Goal: Transaction & Acquisition: Purchase product/service

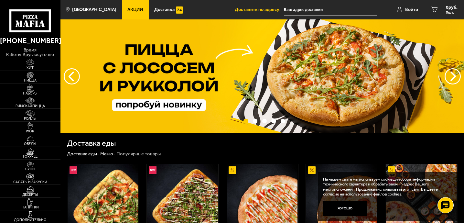
click at [130, 9] on span "Акции" at bounding box center [135, 9] width 16 height 5
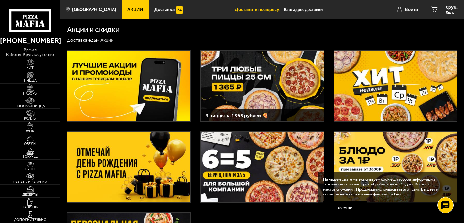
click at [28, 62] on img at bounding box center [30, 62] width 18 height 7
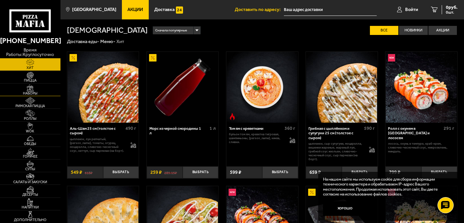
click at [33, 93] on span "Наборы" at bounding box center [30, 94] width 61 height 4
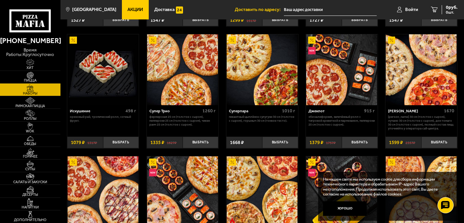
scroll to position [263, 0]
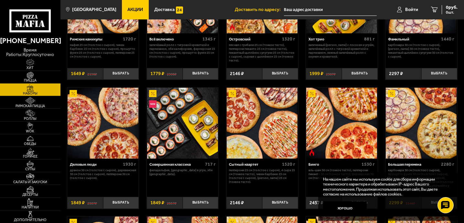
scroll to position [457, 0]
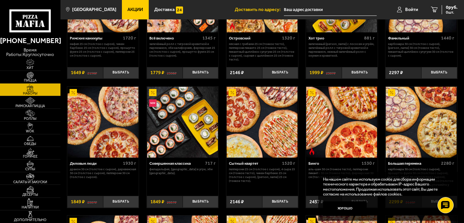
click at [223, 80] on div "Джентельмен клуб 820 г Пикантный цыплёнок сулугуни 25 см (тонкое тесто), Чикен …" at bounding box center [263, 40] width 404 height 905
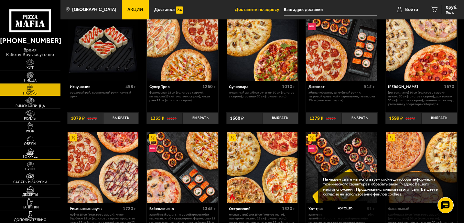
scroll to position [287, 0]
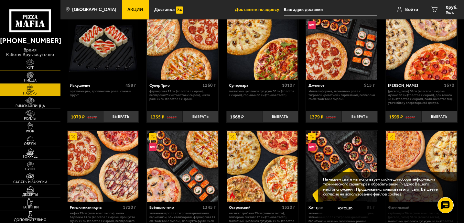
click at [34, 63] on img at bounding box center [30, 62] width 18 height 7
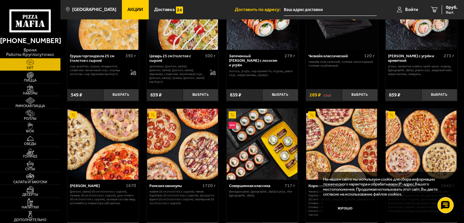
scroll to position [208, 0]
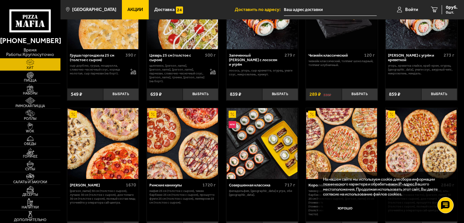
click at [130, 9] on span "Акции" at bounding box center [135, 9] width 16 height 5
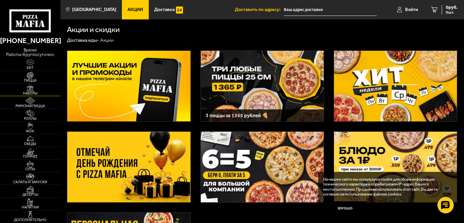
click at [41, 90] on link "Наборы" at bounding box center [30, 89] width 61 height 12
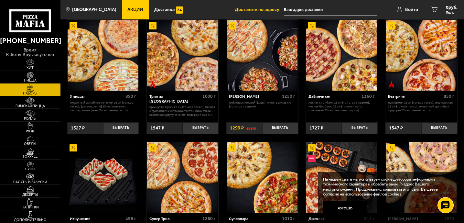
scroll to position [163, 0]
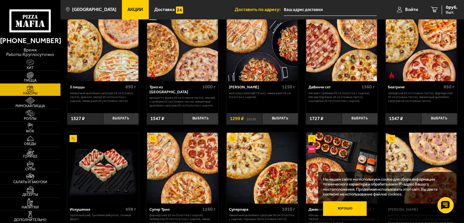
click at [349, 205] on button "Хорошо" at bounding box center [345, 208] width 44 height 15
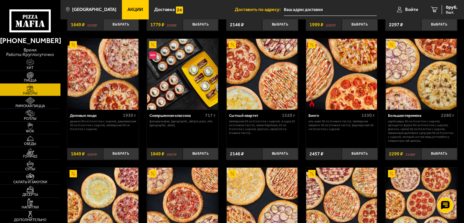
scroll to position [492, 0]
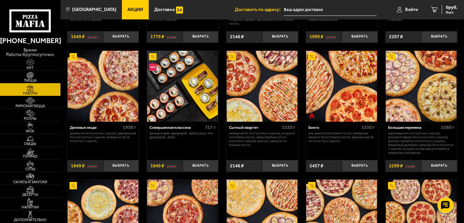
click at [35, 81] on span "Пицца" at bounding box center [30, 81] width 61 height 4
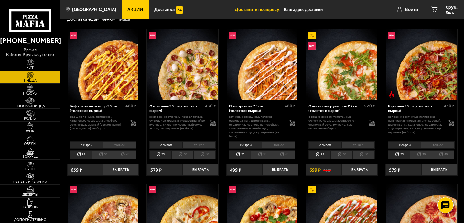
scroll to position [25, 0]
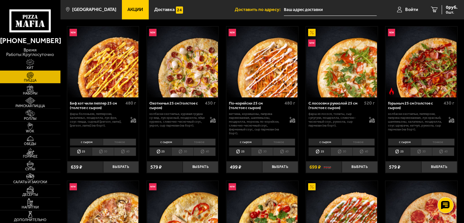
click at [36, 62] on img at bounding box center [30, 62] width 18 height 7
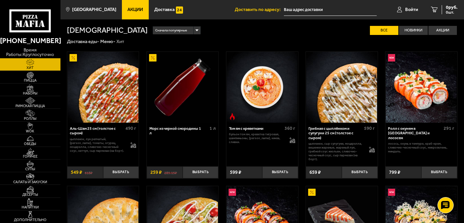
click at [134, 9] on span "Акции" at bounding box center [135, 9] width 16 height 5
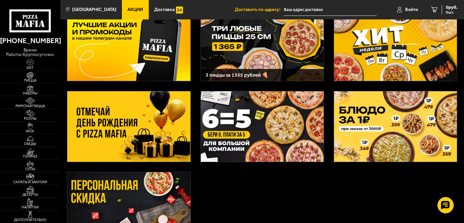
scroll to position [118, 0]
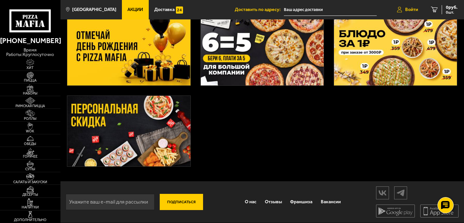
click at [400, 7] on icon at bounding box center [399, 10] width 5 height 6
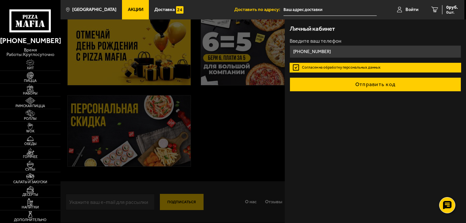
type input "+7 (950) 045-24-06"
click at [354, 81] on button "Отправить код" at bounding box center [375, 84] width 171 height 14
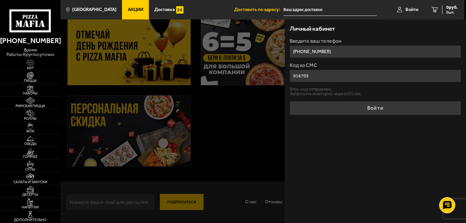
type input "816705"
click at [290, 101] on button "Войти" at bounding box center [375, 108] width 171 height 14
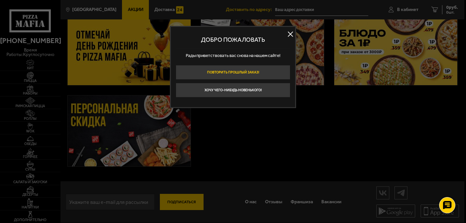
click at [269, 76] on button "Повторить прошлый заказ!" at bounding box center [233, 72] width 115 height 15
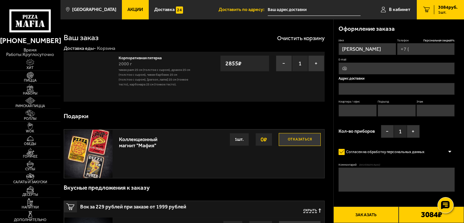
type input "+7 (950) 045-24-06"
type input "[STREET_ADDRESS]"
type input "24"
type input "1"
type input "5"
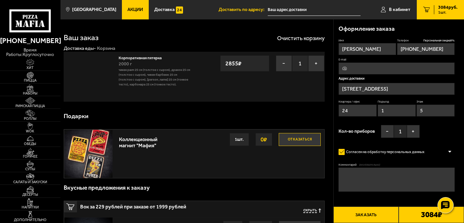
type input "[STREET_ADDRESS]"
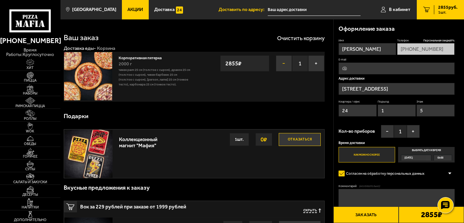
click at [290, 61] on button "−" at bounding box center [284, 63] width 16 height 16
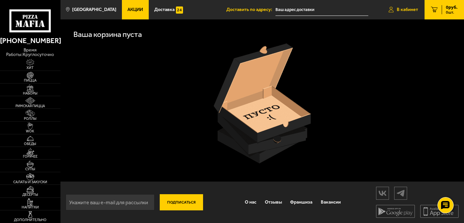
click at [409, 7] on span "В кабинет" at bounding box center [407, 9] width 21 height 5
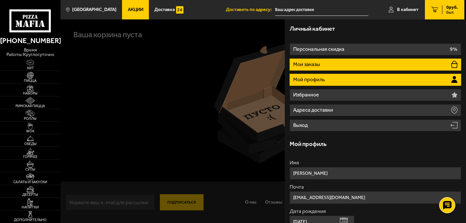
click at [310, 64] on p "Мои заказы" at bounding box center [307, 64] width 28 height 5
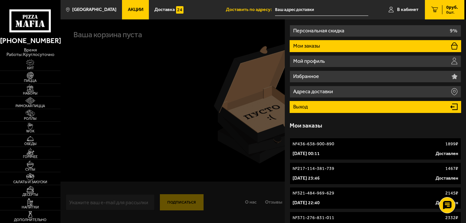
scroll to position [28, 0]
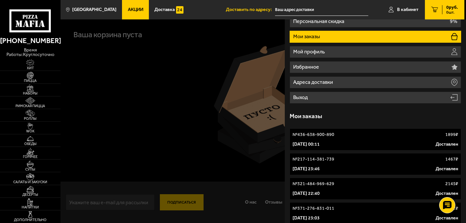
click at [312, 139] on link "№ 436-638-900-890 1899 ₽ 20 марта 2025 г. 00:11 Доставлен" at bounding box center [375, 139] width 171 height 22
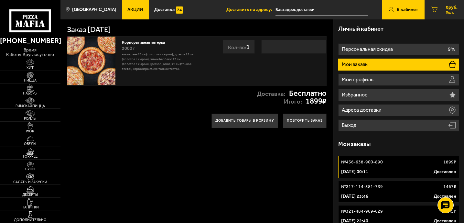
click at [454, 7] on span "0 руб." at bounding box center [452, 7] width 12 height 5
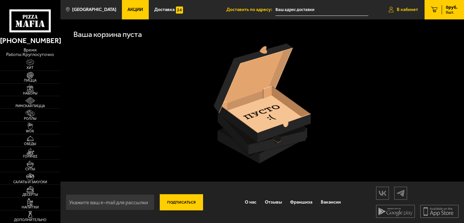
click at [391, 10] on icon at bounding box center [391, 10] width 5 height 6
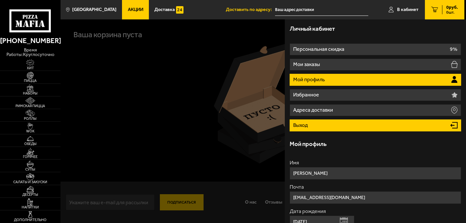
click at [347, 121] on li "Выход" at bounding box center [375, 125] width 171 height 12
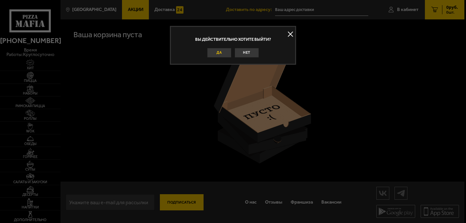
click at [228, 50] on button "Да" at bounding box center [219, 53] width 24 height 10
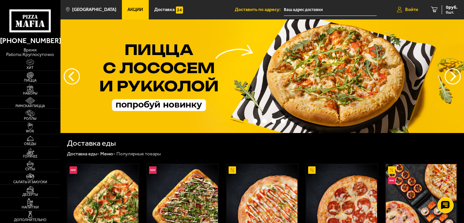
click at [409, 5] on link "Войти" at bounding box center [408, 9] width 34 height 19
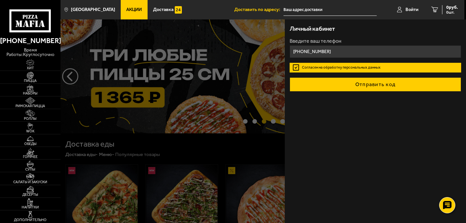
type input "+7 (931) 360-06-40"
click at [331, 82] on button "Отправить код" at bounding box center [375, 84] width 171 height 14
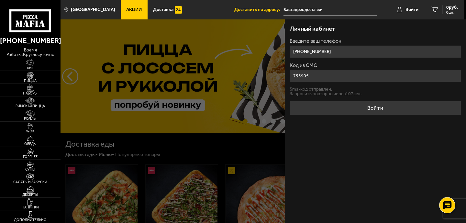
type input "753905"
click at [374, 115] on div "Личный кабинет Введите ваш телефон +7 (931) 360-06-40 Код из СМС 753905 Sms-код…" at bounding box center [375, 121] width 181 height 204
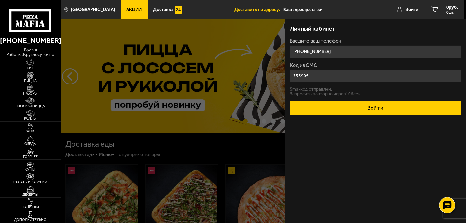
click at [374, 110] on button "Войти" at bounding box center [375, 108] width 171 height 14
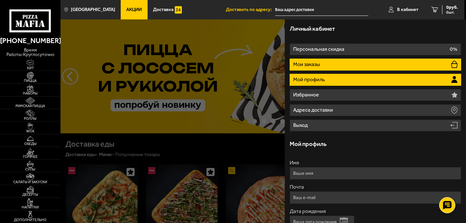
click at [343, 64] on li "Мои заказы" at bounding box center [375, 65] width 171 height 12
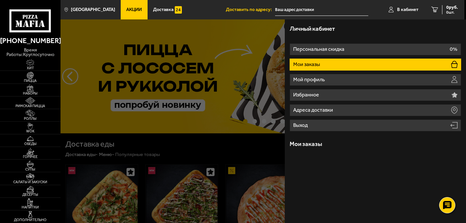
click at [343, 64] on li "Мои заказы" at bounding box center [375, 65] width 171 height 12
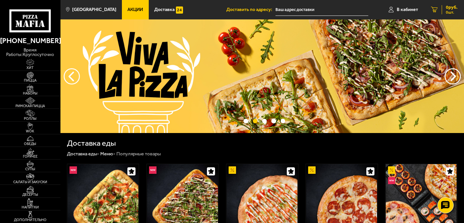
click at [451, 11] on span "0 шт." at bounding box center [452, 12] width 12 height 4
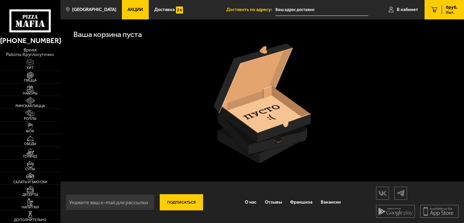
click at [440, 21] on div "Ваша корзина пуста" at bounding box center [263, 93] width 404 height 149
click at [441, 15] on link "0 руб. 0 шт." at bounding box center [444, 9] width 39 height 19
click at [403, 14] on link "В кабинет" at bounding box center [403, 9] width 42 height 19
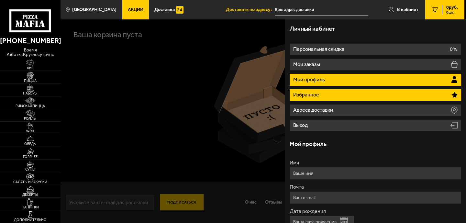
click at [339, 97] on li "Избранное" at bounding box center [375, 95] width 171 height 12
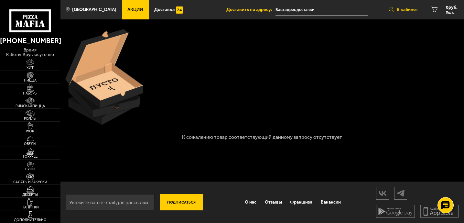
click at [406, 10] on span "В кабинет" at bounding box center [407, 9] width 21 height 5
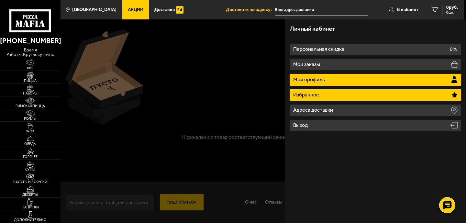
click at [317, 77] on p "Мой профиль" at bounding box center [309, 79] width 33 height 5
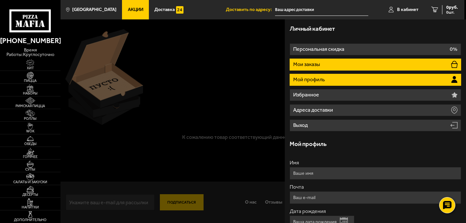
click at [323, 68] on li "Мои заказы" at bounding box center [375, 65] width 171 height 12
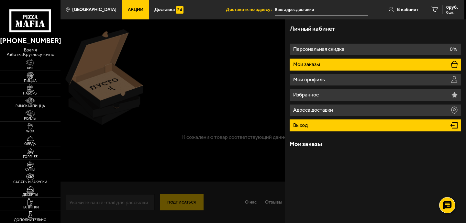
click at [322, 123] on li "Выход" at bounding box center [375, 125] width 171 height 12
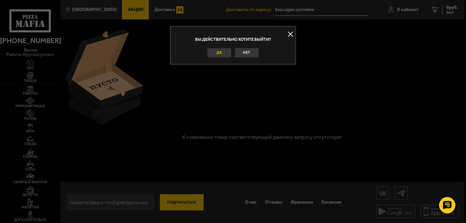
click at [221, 51] on button "Да" at bounding box center [219, 53] width 24 height 10
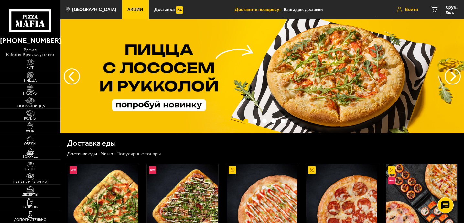
click at [412, 4] on link "Войти" at bounding box center [408, 9] width 34 height 19
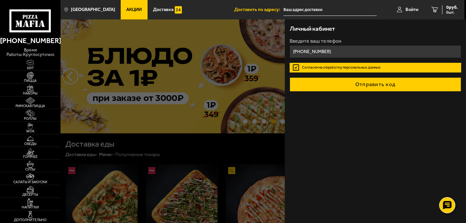
type input "+7 (950) 045-24-06"
click at [403, 88] on button "Отправить код" at bounding box center [375, 84] width 171 height 14
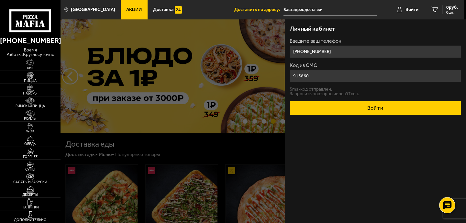
type input "915860"
click at [391, 105] on button "Войти" at bounding box center [375, 108] width 171 height 14
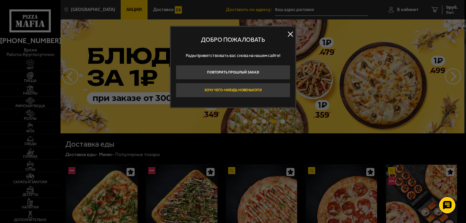
click at [233, 91] on button "Хочу чего-нибудь новенького!" at bounding box center [233, 90] width 115 height 15
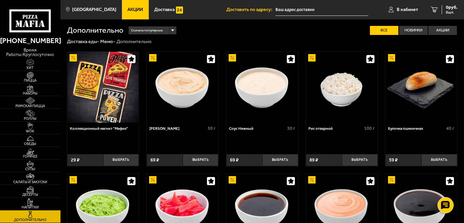
click at [127, 11] on span "Акции" at bounding box center [135, 9] width 16 height 5
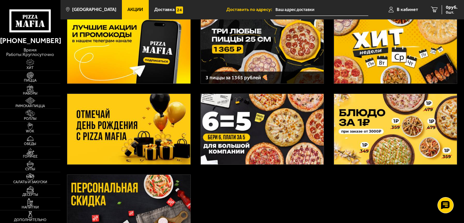
scroll to position [92, 0]
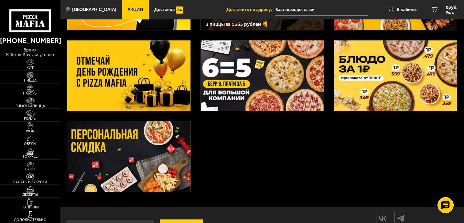
click at [139, 165] on img at bounding box center [128, 156] width 123 height 71
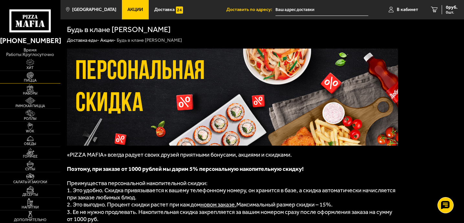
click at [17, 75] on link "Пицца" at bounding box center [30, 77] width 61 height 12
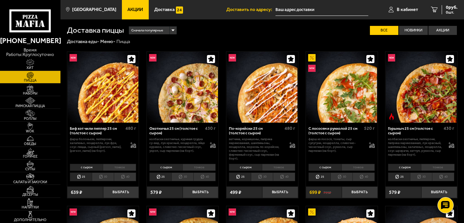
click at [438, 33] on label "Акции" at bounding box center [443, 30] width 28 height 9
click at [0, 0] on input "Акции" at bounding box center [0, 0] width 0 height 0
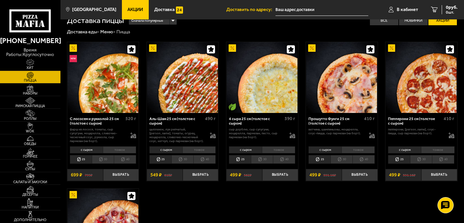
scroll to position [13, 0]
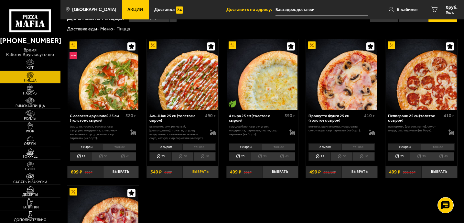
click at [201, 172] on button "Выбрать" at bounding box center [201, 172] width 36 height 12
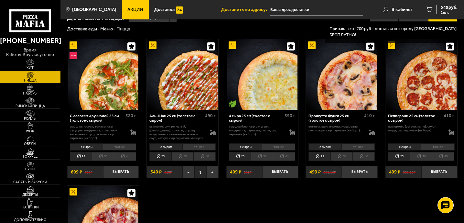
click at [199, 146] on li "тонкое" at bounding box center [198, 146] width 33 height 7
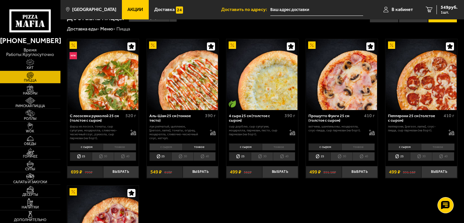
click at [164, 148] on li "с сыром" at bounding box center [165, 146] width 33 height 7
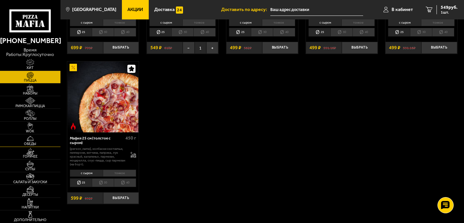
scroll to position [136, 0]
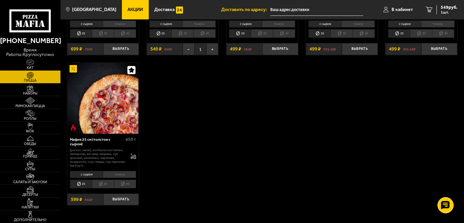
click at [35, 65] on img at bounding box center [30, 62] width 18 height 7
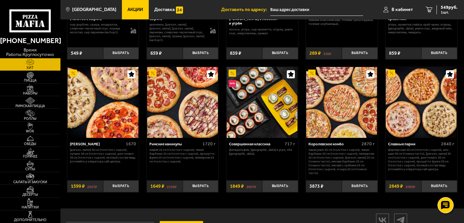
scroll to position [274, 0]
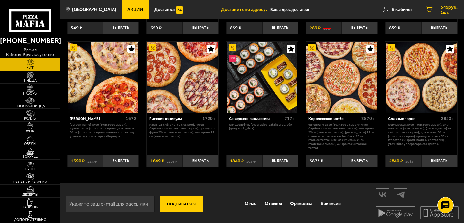
click at [433, 9] on link "1 549 руб. 1 шт." at bounding box center [442, 9] width 45 height 19
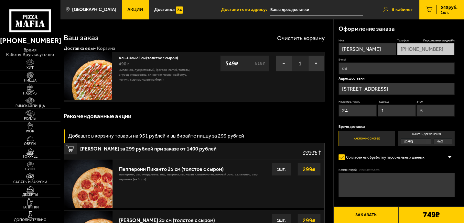
click at [398, 14] on link "В кабинет" at bounding box center [398, 9] width 42 height 19
type input "[STREET_ADDRESS]"
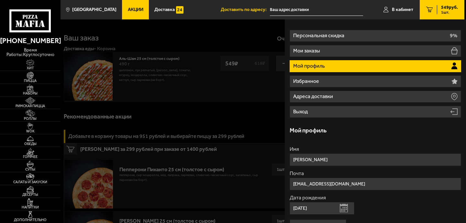
scroll to position [14, 0]
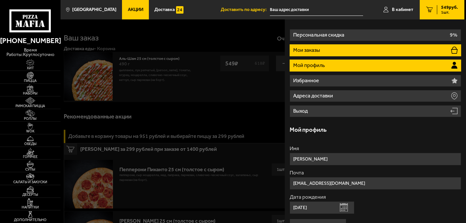
click at [323, 46] on li "Мои заказы" at bounding box center [375, 50] width 171 height 12
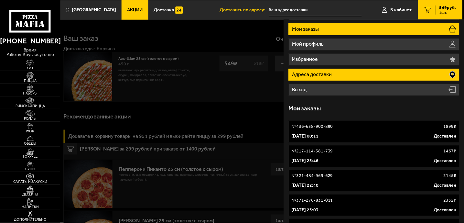
scroll to position [36, 0]
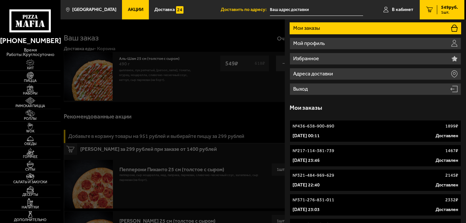
click at [312, 155] on link "№ 217-114-381-739 1467 ₽ 21 сентября 2024 г. 23:46 Доставлен" at bounding box center [375, 156] width 171 height 22
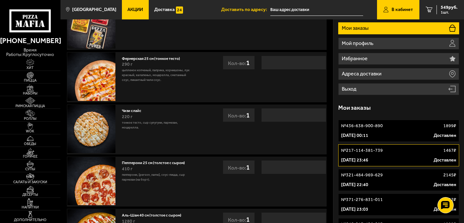
scroll to position [35, 0]
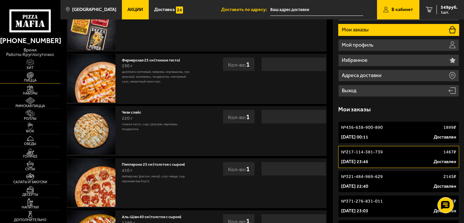
click at [30, 79] on span "Пицца" at bounding box center [30, 81] width 61 height 4
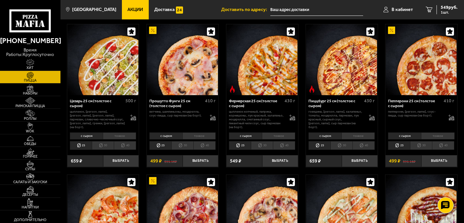
scroll to position [487, 0]
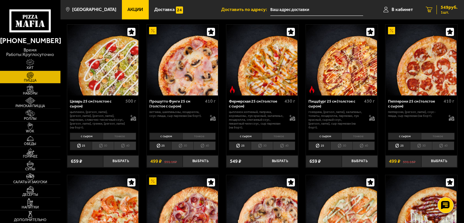
click at [444, 8] on span "549 руб." at bounding box center [449, 7] width 17 height 5
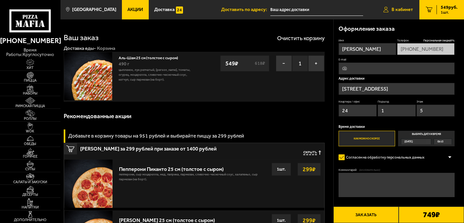
click at [390, 8] on link "В кабинет" at bounding box center [398, 9] width 42 height 19
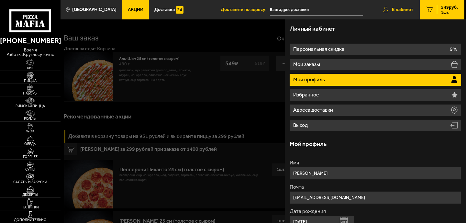
type input "[STREET_ADDRESS]"
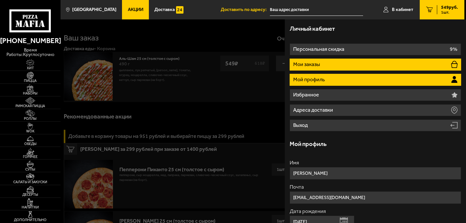
click at [327, 66] on li "Мои заказы" at bounding box center [375, 65] width 171 height 12
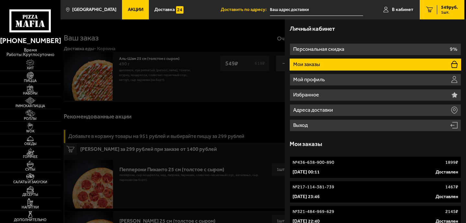
click at [316, 163] on p "№ 436-638-900-890" at bounding box center [313, 162] width 42 height 6
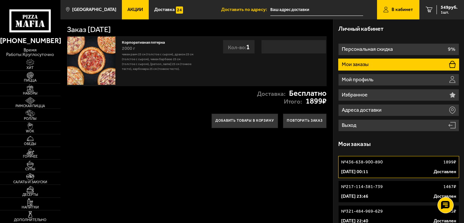
click at [398, 195] on div "21 сентября 2024 г. 23:46 Доставлен" at bounding box center [398, 196] width 115 height 6
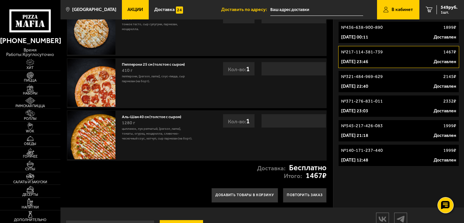
scroll to position [161, 0]
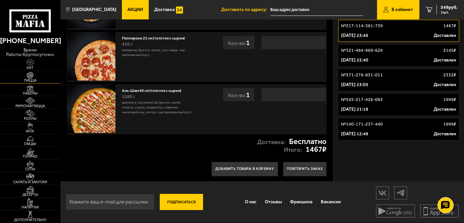
click at [22, 76] on img at bounding box center [30, 75] width 18 height 7
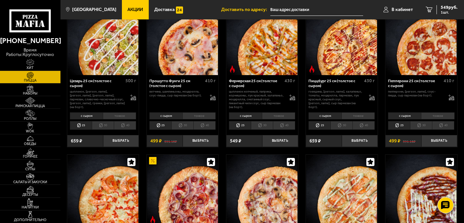
scroll to position [510, 0]
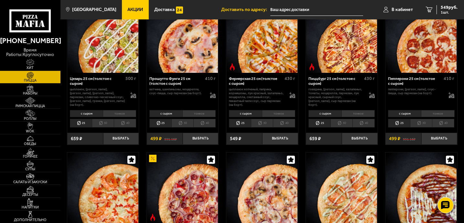
click at [277, 111] on li "тонкое" at bounding box center [278, 113] width 33 height 7
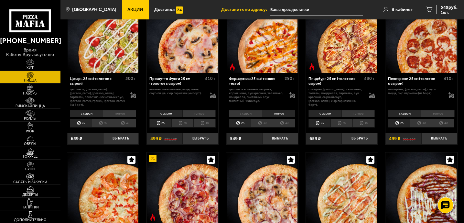
click at [246, 110] on li "с сыром" at bounding box center [245, 113] width 33 height 7
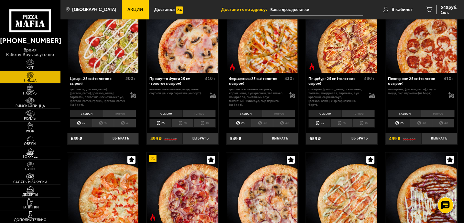
click at [255, 120] on li "30" at bounding box center [262, 123] width 22 height 9
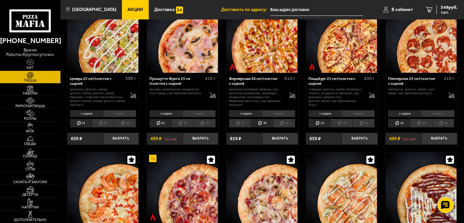
click at [237, 121] on li "25" at bounding box center [240, 123] width 22 height 9
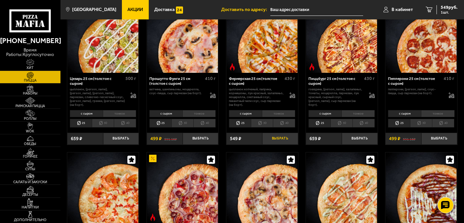
click at [276, 138] on button "Выбрать" at bounding box center [280, 139] width 36 height 12
click at [437, 136] on button "Выбрать" at bounding box center [440, 139] width 36 height 12
click at [437, 14] on link "3 1365 руб. 3 шт." at bounding box center [440, 9] width 47 height 19
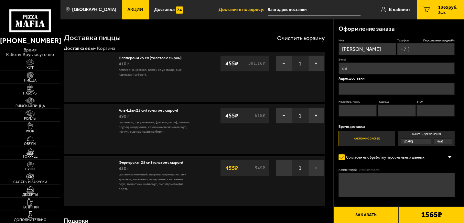
type input "+7 (950) 045-24-06"
type input "[STREET_ADDRESS]"
type input "24"
type input "1"
type input "5"
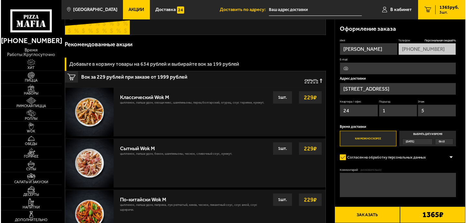
scroll to position [247, 0]
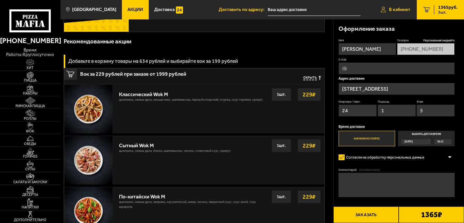
click at [403, 11] on span "В кабинет" at bounding box center [399, 9] width 21 height 5
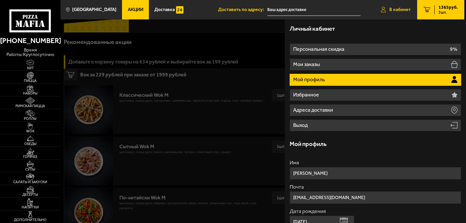
type input "[STREET_ADDRESS]"
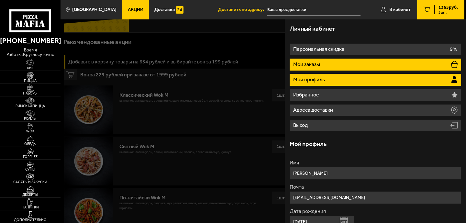
click at [325, 66] on li "Мои заказы" at bounding box center [375, 65] width 171 height 12
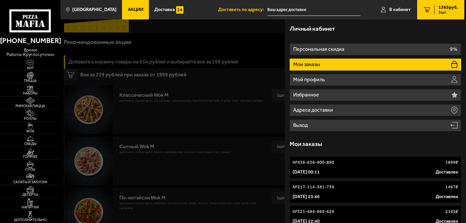
click at [310, 185] on p "№ 217-114-381-739" at bounding box center [313, 187] width 42 height 6
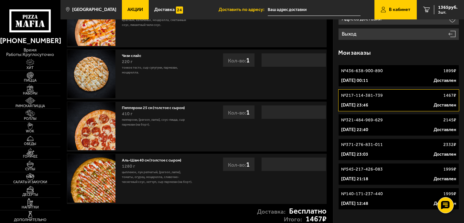
scroll to position [90, 0]
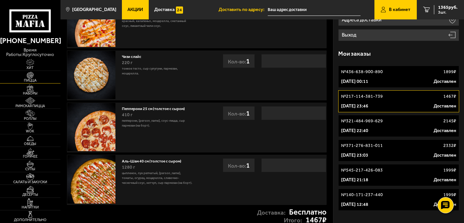
click at [35, 78] on img at bounding box center [30, 75] width 18 height 7
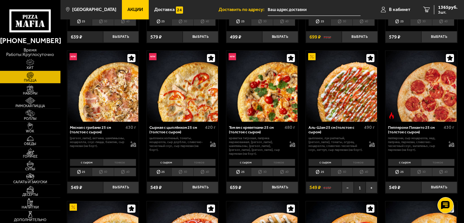
scroll to position [154, 0]
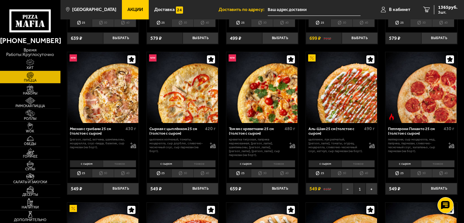
click at [369, 171] on li "40" at bounding box center [364, 173] width 22 height 9
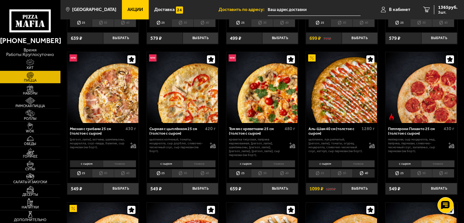
click at [355, 160] on li "тонкое" at bounding box center [358, 163] width 33 height 7
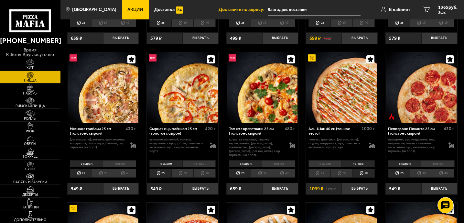
click at [332, 160] on li "с сыром" at bounding box center [325, 163] width 33 height 7
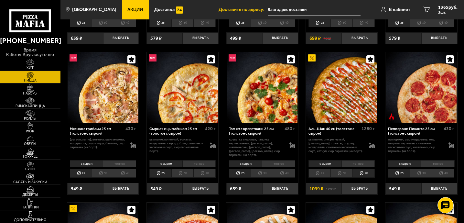
click at [348, 162] on li "тонкое" at bounding box center [358, 163] width 33 height 7
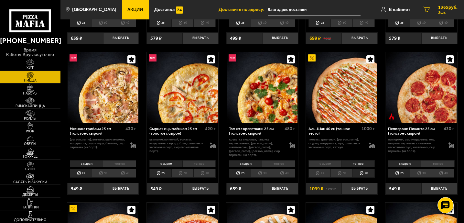
click at [438, 3] on link "3 1365 руб. 3 шт." at bounding box center [440, 9] width 47 height 19
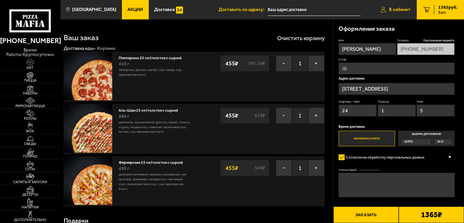
click at [389, 12] on link "В кабинет" at bounding box center [396, 9] width 42 height 19
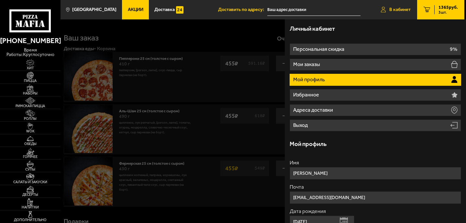
type input "[STREET_ADDRESS]"
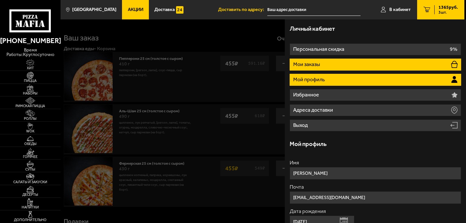
click at [324, 69] on li "Мои заказы" at bounding box center [375, 65] width 171 height 12
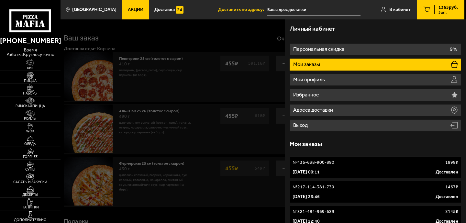
click at [312, 189] on p "№ 217-114-381-739" at bounding box center [313, 187] width 42 height 6
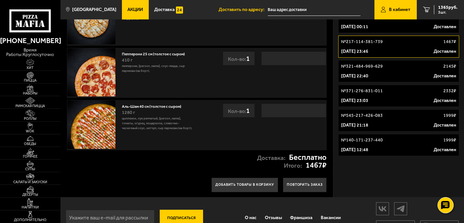
scroll to position [161, 0]
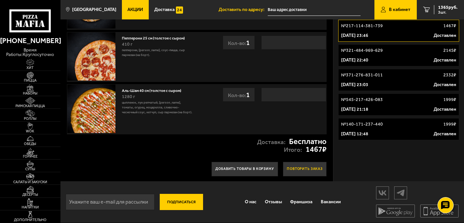
click at [302, 172] on button "Повторить заказ" at bounding box center [305, 169] width 44 height 15
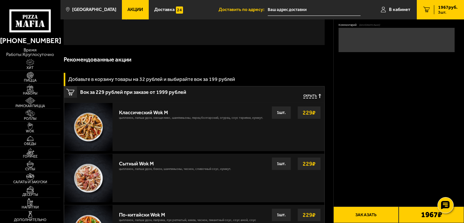
type input "+7 (950) 045-24-06"
type input "[STREET_ADDRESS]"
type input "24"
type input "1"
type input "5"
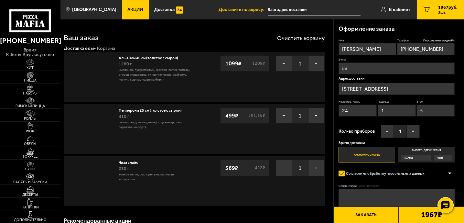
type input "[STREET_ADDRESS]"
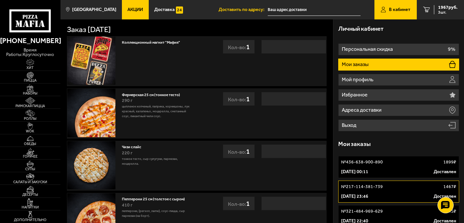
click at [203, 61] on div "Коллекционный магнит "Мафия" Кол-во: 1 Кол-во: 1" at bounding box center [197, 61] width 260 height 50
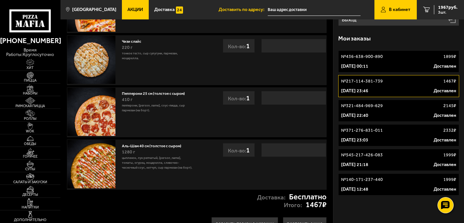
scroll to position [98, 0]
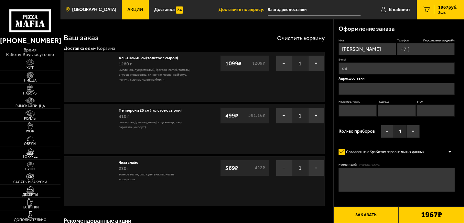
type input "+7 (950) 045-24-06"
type input "[STREET_ADDRESS]"
type input "24"
type input "1"
type input "5"
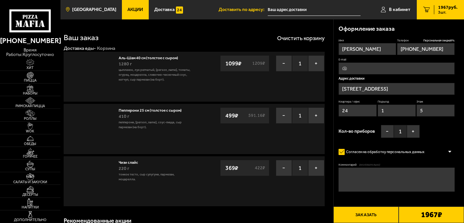
type input "[STREET_ADDRESS]"
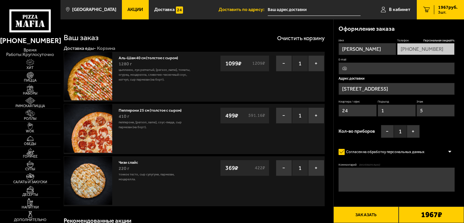
click at [312, 39] on button "Очистить корзину" at bounding box center [301, 38] width 48 height 6
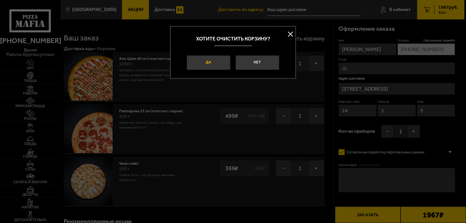
click at [224, 61] on button "Да" at bounding box center [209, 62] width 44 height 15
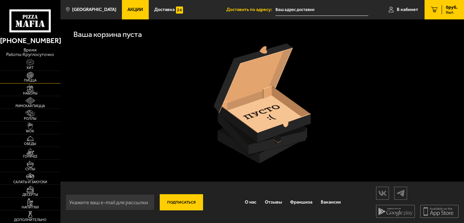
click at [30, 77] on img at bounding box center [30, 75] width 18 height 7
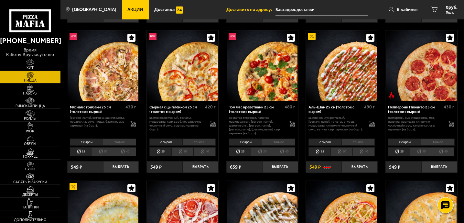
scroll to position [181, 0]
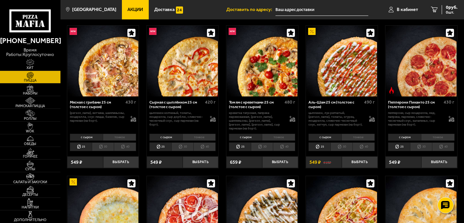
click at [358, 134] on li "тонкое" at bounding box center [358, 137] width 33 height 7
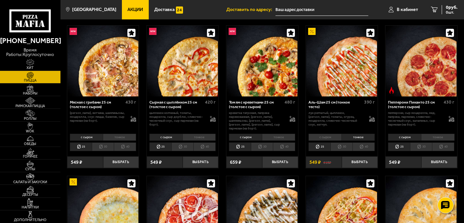
click at [335, 136] on li "с сыром" at bounding box center [325, 137] width 33 height 7
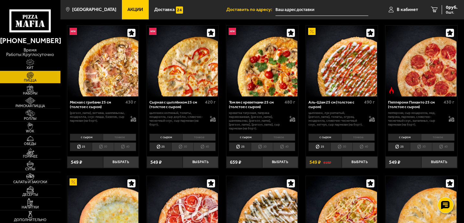
click at [341, 142] on li "30" at bounding box center [342, 146] width 22 height 9
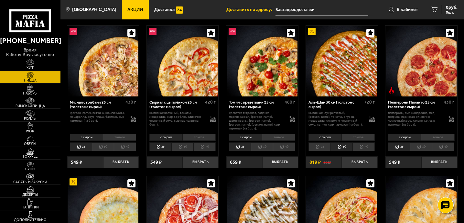
click at [319, 135] on li "с сыром" at bounding box center [325, 137] width 33 height 7
click at [354, 144] on li "40" at bounding box center [364, 146] width 22 height 9
click at [336, 146] on li "30" at bounding box center [342, 146] width 22 height 9
click at [349, 136] on li "тонкое" at bounding box center [358, 137] width 33 height 7
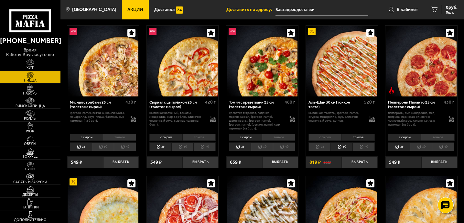
click at [330, 135] on li "с сыром" at bounding box center [325, 137] width 33 height 7
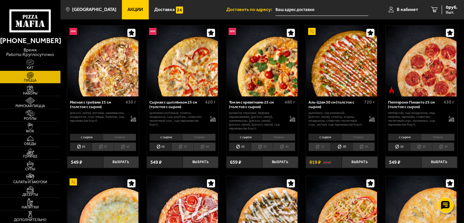
click at [358, 146] on li "40" at bounding box center [364, 146] width 22 height 9
click at [356, 135] on li "тонкое" at bounding box center [358, 137] width 33 height 7
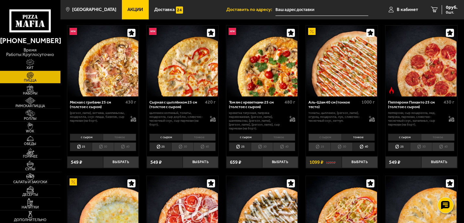
click at [334, 136] on li "с сыром" at bounding box center [325, 137] width 33 height 7
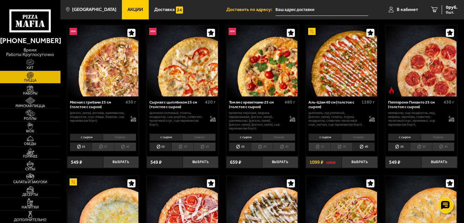
click at [353, 135] on li "тонкое" at bounding box center [358, 137] width 33 height 7
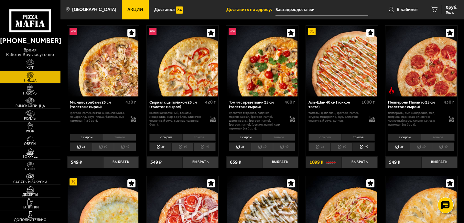
click at [332, 134] on li "с сыром" at bounding box center [325, 137] width 33 height 7
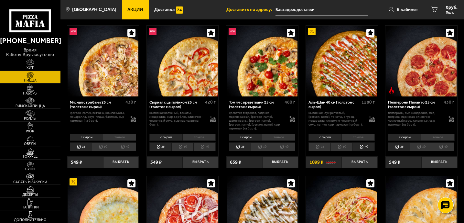
click at [341, 148] on li "30" at bounding box center [342, 146] width 22 height 9
click at [329, 147] on li "25" at bounding box center [320, 146] width 22 height 9
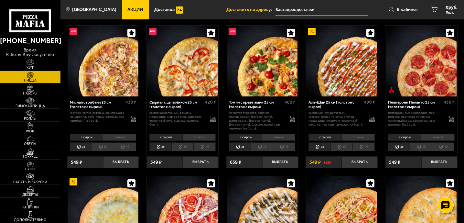
click at [351, 136] on li "тонкое" at bounding box center [358, 137] width 33 height 7
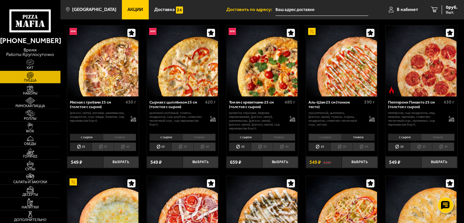
click at [324, 136] on li "с сыром" at bounding box center [325, 137] width 33 height 7
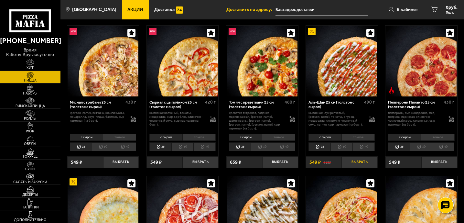
click at [362, 163] on button "Выбрать" at bounding box center [360, 162] width 36 height 12
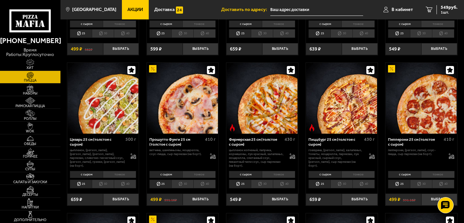
scroll to position [451, 0]
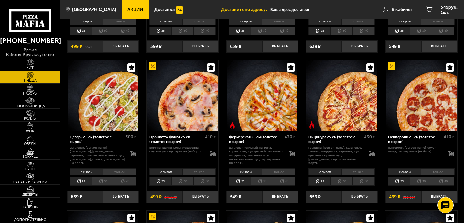
click at [262, 182] on li "30" at bounding box center [262, 181] width 22 height 9
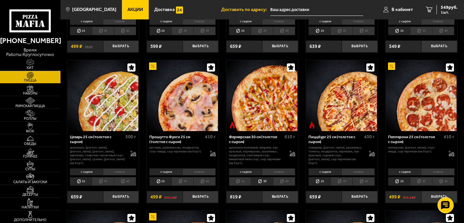
click at [242, 182] on li "25" at bounding box center [240, 181] width 22 height 9
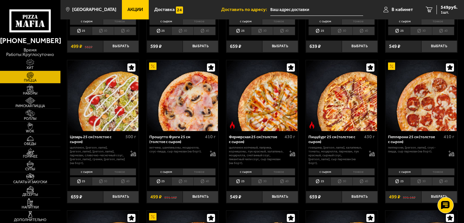
click at [276, 173] on li "тонкое" at bounding box center [278, 171] width 33 height 7
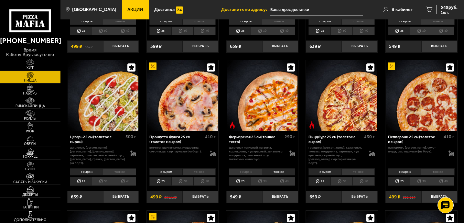
click at [243, 172] on li "с сыром" at bounding box center [245, 171] width 33 height 7
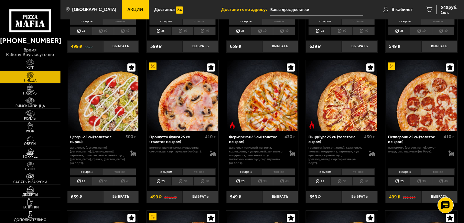
click at [277, 181] on li "40" at bounding box center [284, 181] width 22 height 9
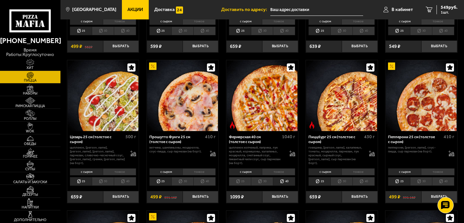
click at [242, 170] on li "с сыром" at bounding box center [245, 171] width 33 height 7
click at [266, 169] on li "тонкое" at bounding box center [278, 171] width 33 height 7
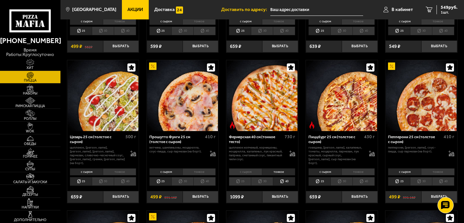
click at [242, 170] on li "с сыром" at bounding box center [245, 171] width 33 height 7
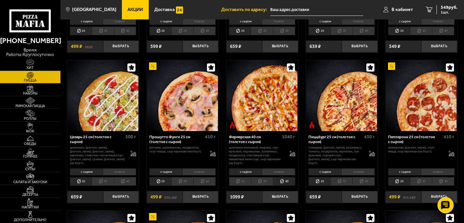
click at [242, 174] on div "с сыром тонкое 25 30 40 Топпинги" at bounding box center [262, 177] width 72 height 21
click at [242, 178] on li "25" at bounding box center [240, 181] width 22 height 9
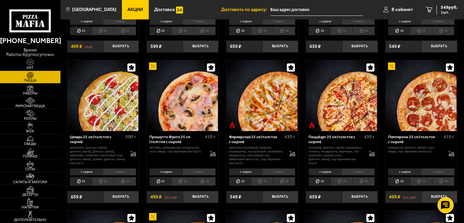
scroll to position [469, 0]
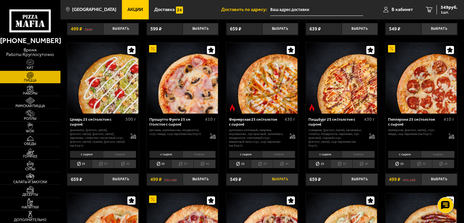
click at [278, 179] on button "Выбрать" at bounding box center [280, 179] width 36 height 12
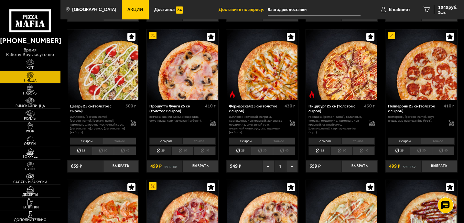
scroll to position [483, 0]
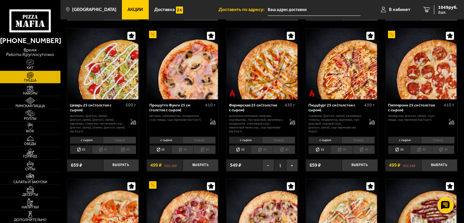
click at [442, 137] on li "тонкое" at bounding box center [437, 140] width 33 height 7
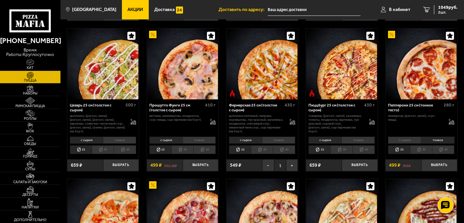
click at [408, 141] on li "с сыром" at bounding box center [404, 140] width 33 height 7
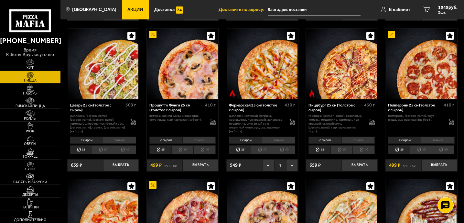
click at [428, 151] on li "30" at bounding box center [421, 149] width 22 height 9
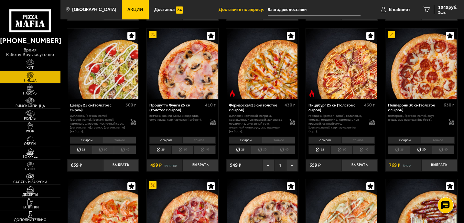
click at [405, 146] on li "25" at bounding box center [399, 149] width 22 height 9
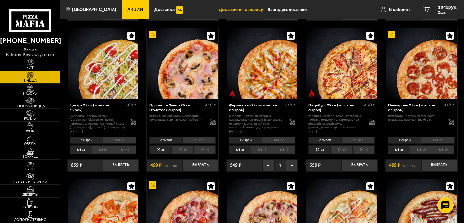
click at [422, 149] on li "30" at bounding box center [421, 149] width 22 height 9
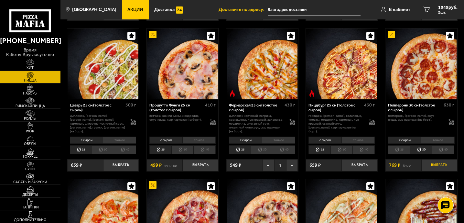
click at [437, 162] on button "Выбрать" at bounding box center [440, 165] width 36 height 12
click at [440, 8] on span "1818 руб." at bounding box center [447, 7] width 19 height 5
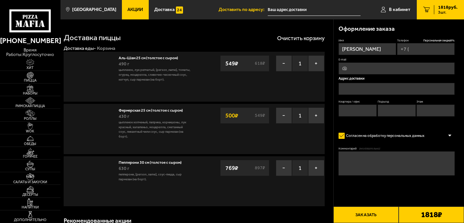
type input "+7 (950) 045-24-06"
type input "[STREET_ADDRESS]"
type input "24"
type input "1"
type input "5"
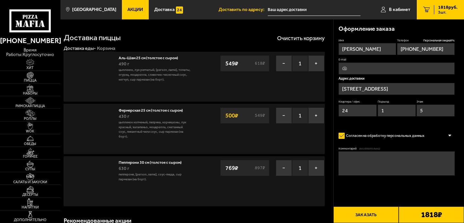
type input "[STREET_ADDRESS]"
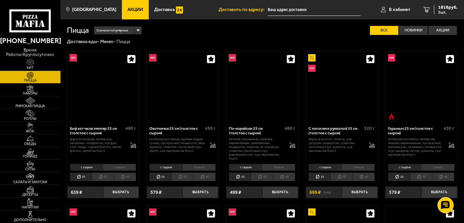
scroll to position [483, 0]
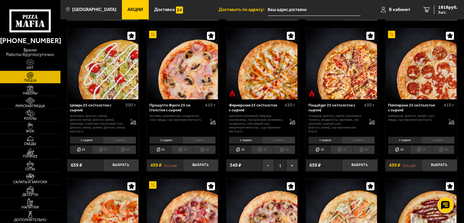
click at [405, 147] on li "25" at bounding box center [399, 149] width 22 height 9
click at [406, 138] on li "с сыром" at bounding box center [404, 140] width 33 height 7
click at [401, 149] on li "25" at bounding box center [399, 149] width 22 height 9
click at [439, 163] on button "Выбрать" at bounding box center [440, 165] width 36 height 12
click at [442, 10] on span "4 шт." at bounding box center [447, 12] width 19 height 4
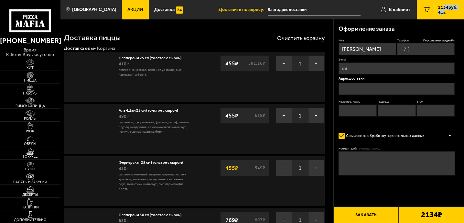
type input "+7 (950) 045-24-06"
type input "[STREET_ADDRESS]"
type input "24"
type input "1"
type input "5"
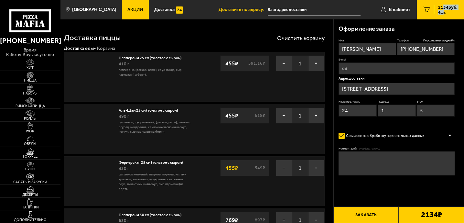
type input "[STREET_ADDRESS]"
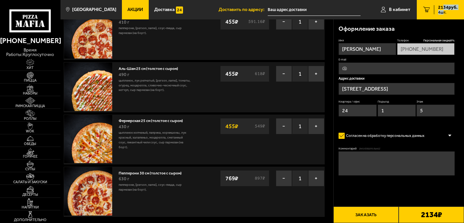
scroll to position [42, 0]
click at [283, 177] on button "−" at bounding box center [284, 178] width 16 height 16
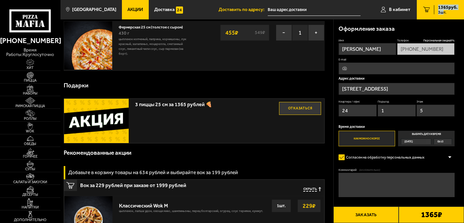
scroll to position [138, 0]
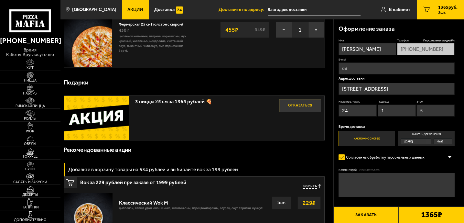
click at [194, 151] on div "Рекомендованные акции" at bounding box center [194, 149] width 261 height 19
click at [197, 132] on div "3 пиццы 25 см за 1365 рублей 🍕 Отказаться" at bounding box center [194, 118] width 261 height 45
click at [97, 120] on img at bounding box center [96, 118] width 65 height 45
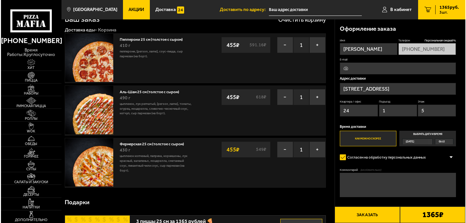
scroll to position [19, 0]
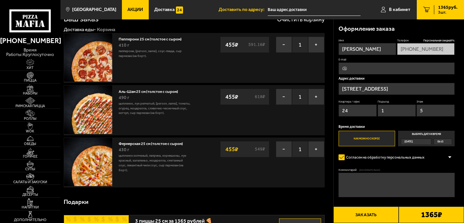
click at [397, 87] on input "[STREET_ADDRESS]" at bounding box center [397, 89] width 116 height 12
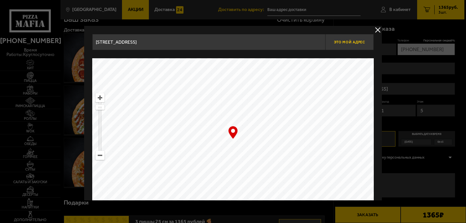
click at [355, 44] on span "Это мой адрес" at bounding box center [349, 42] width 31 height 4
type input "[STREET_ADDRESS]"
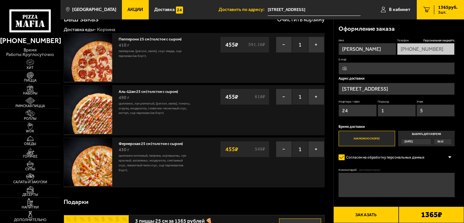
click at [355, 70] on input "E-mail" at bounding box center [397, 68] width 116 height 12
type input "canavkin2013@yandex.ru"
click at [336, 80] on div "Оформление заказа Имя Никита Телефон Персональная скидка 9 % +7 (950) 045-24-06…" at bounding box center [399, 122] width 131 height 206
click at [358, 179] on textarea "Комментарий (необязательно)" at bounding box center [397, 185] width 116 height 24
type textarea "Е"
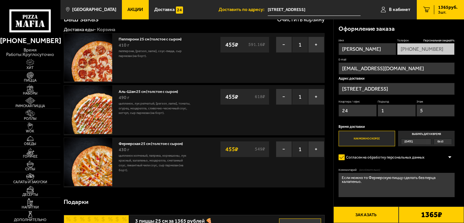
type textarea "Если можно то Фермерскую пиццу сделать без перца халапеньо."
click at [378, 212] on button "Заказать" at bounding box center [366, 214] width 65 height 17
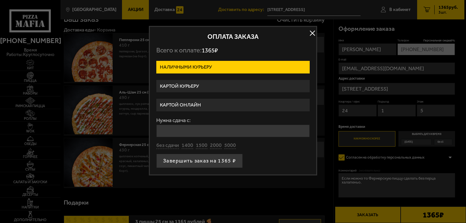
click at [191, 106] on label "Картой онлайн" at bounding box center [232, 105] width 153 height 13
click at [0, 0] on input "Картой онлайн" at bounding box center [0, 0] width 0 height 0
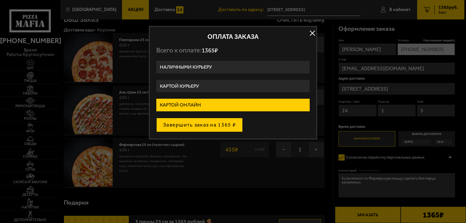
click at [212, 123] on button "Завершить заказ на 1365 ₽" at bounding box center [199, 125] width 86 height 14
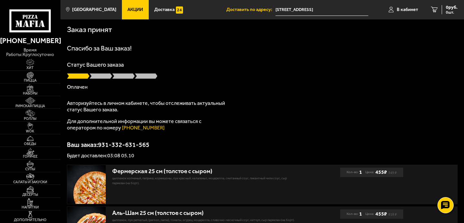
click at [317, 108] on div "Спасибо за Ваш заказ! Статус Вашего заказа [PERSON_NAME] Авторизуйтесь в личном…" at bounding box center [262, 101] width 391 height 113
